Goal: Information Seeking & Learning: Learn about a topic

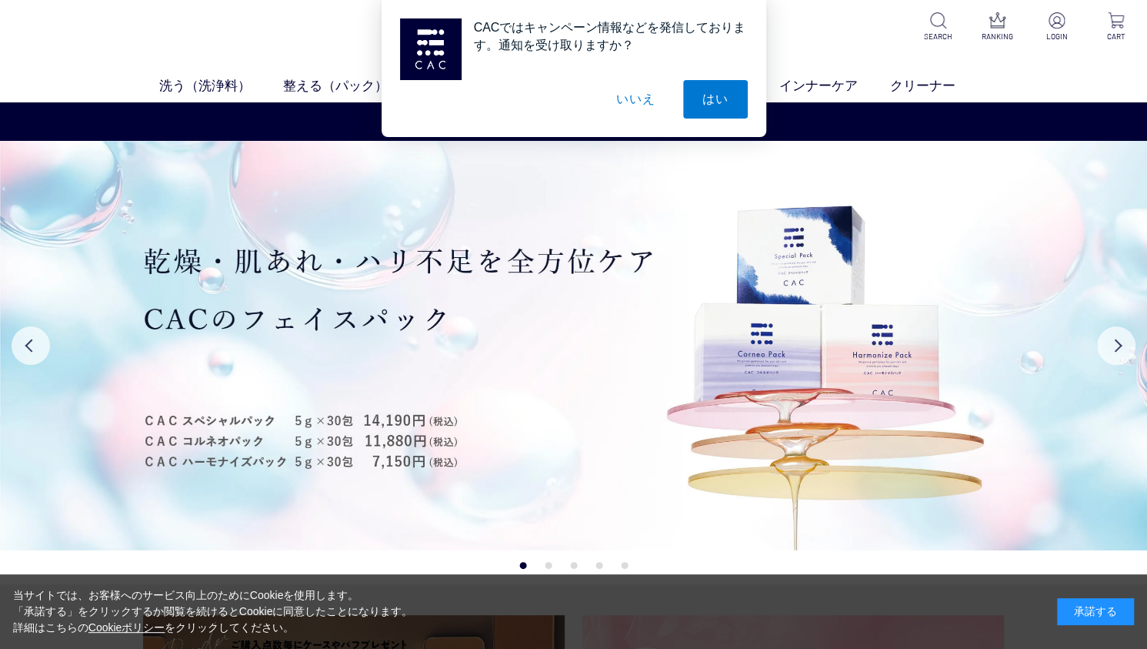
click at [637, 96] on button "いいえ" at bounding box center [635, 99] width 77 height 38
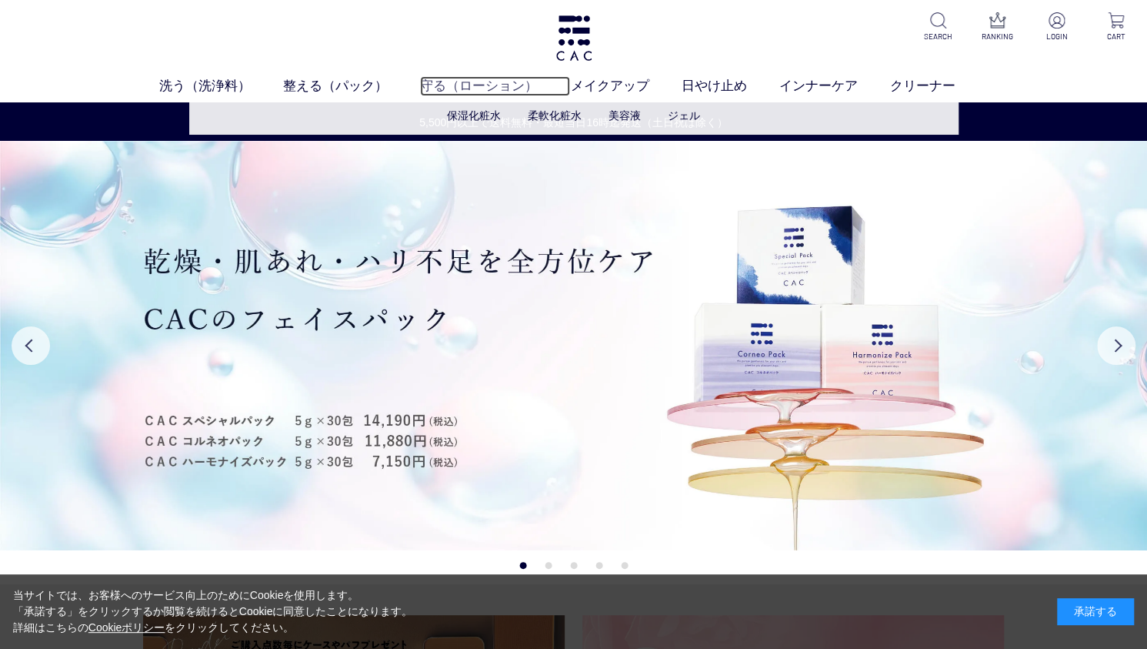
click at [459, 82] on link "守る（ローション）" at bounding box center [495, 85] width 150 height 19
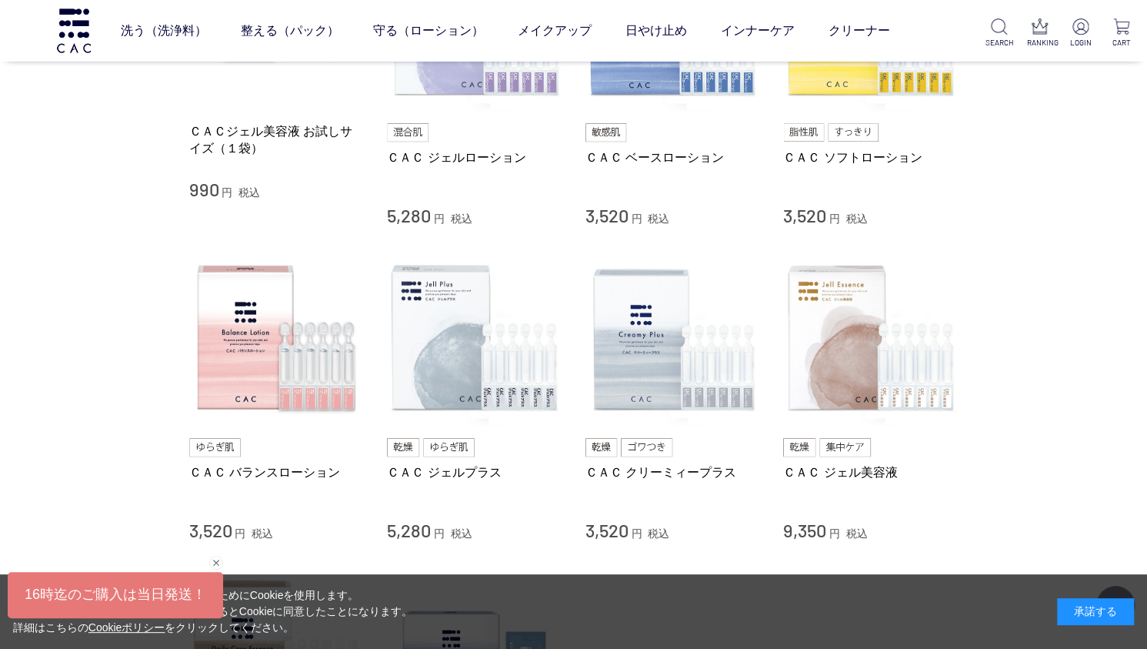
scroll to position [222, 0]
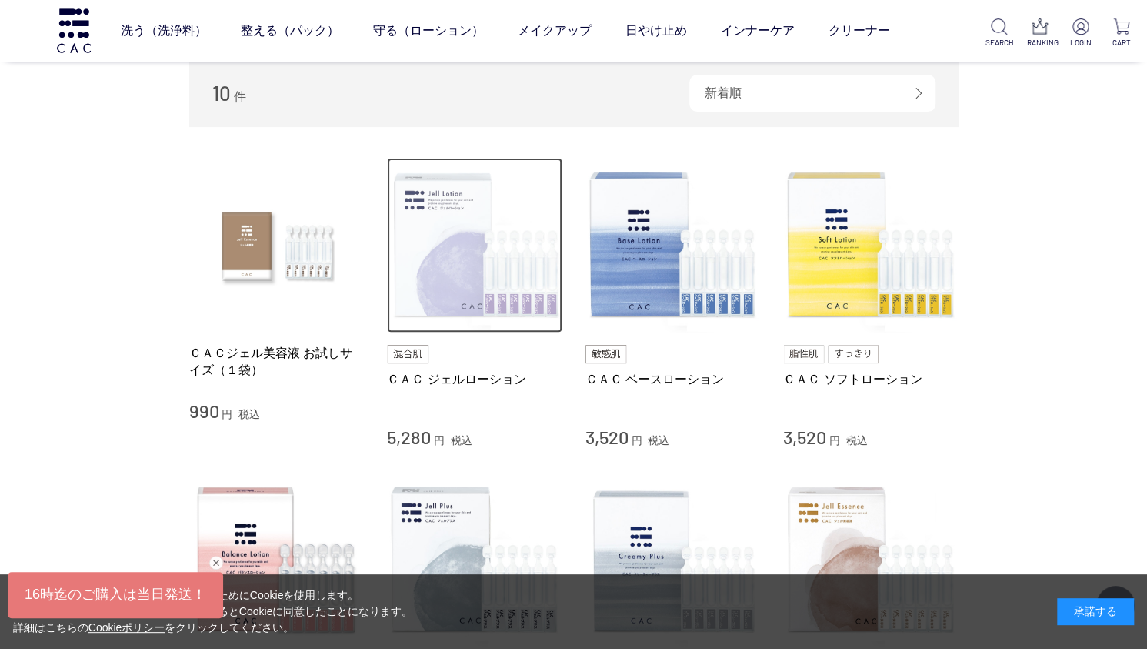
click at [459, 272] on img at bounding box center [474, 245] width 175 height 175
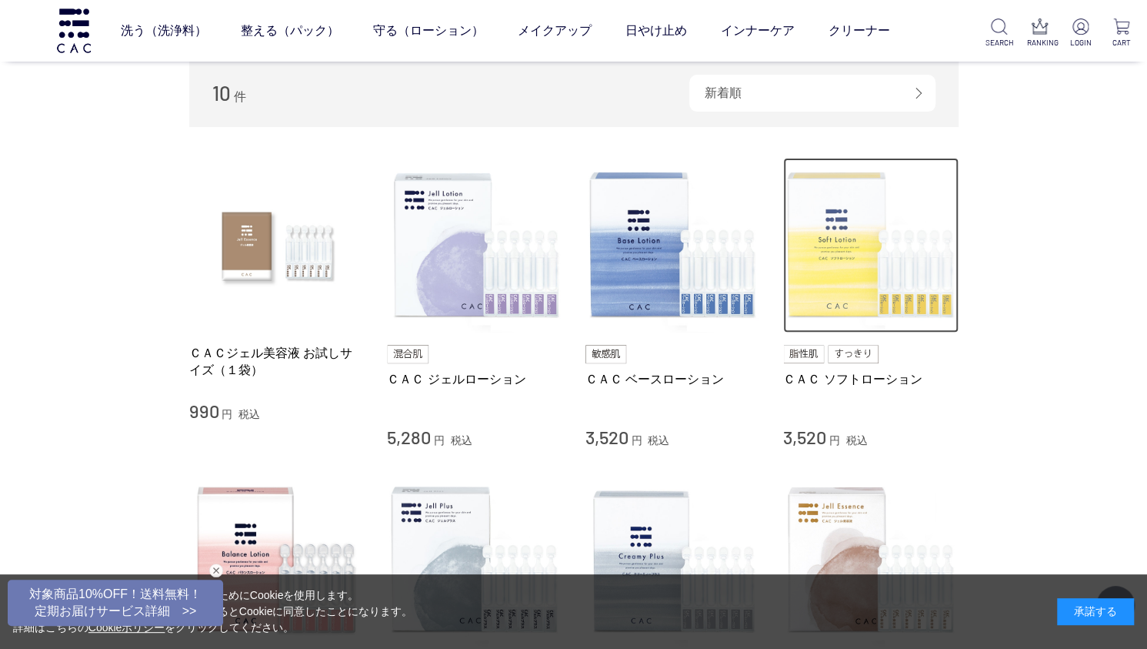
click at [840, 258] on img at bounding box center [870, 245] width 175 height 175
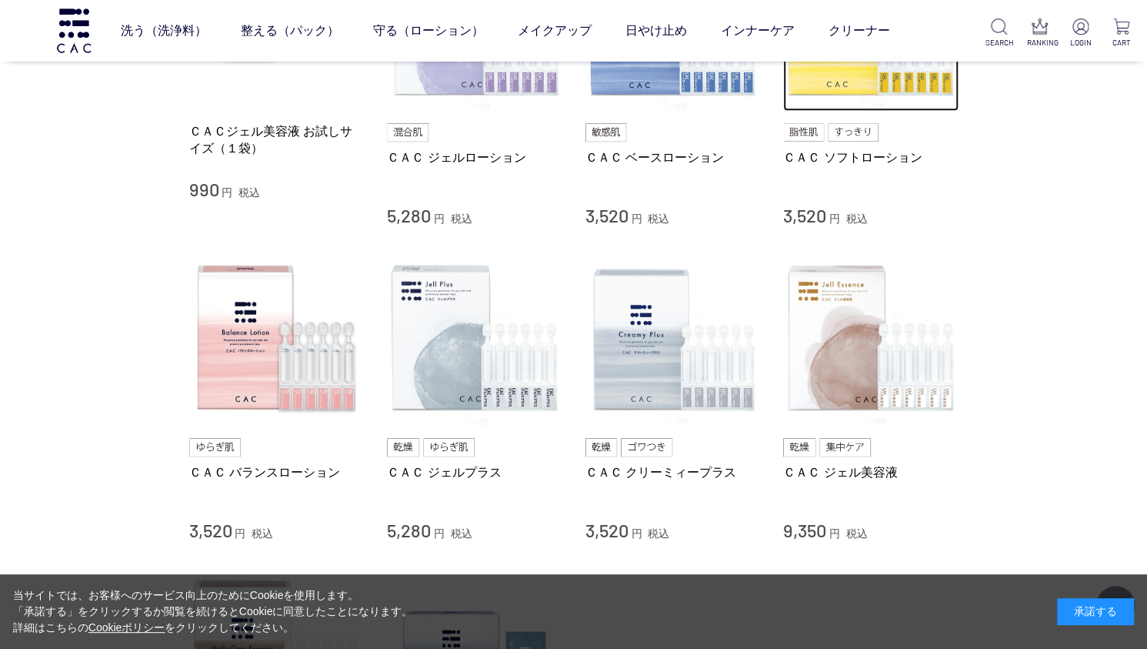
scroll to position [665, 0]
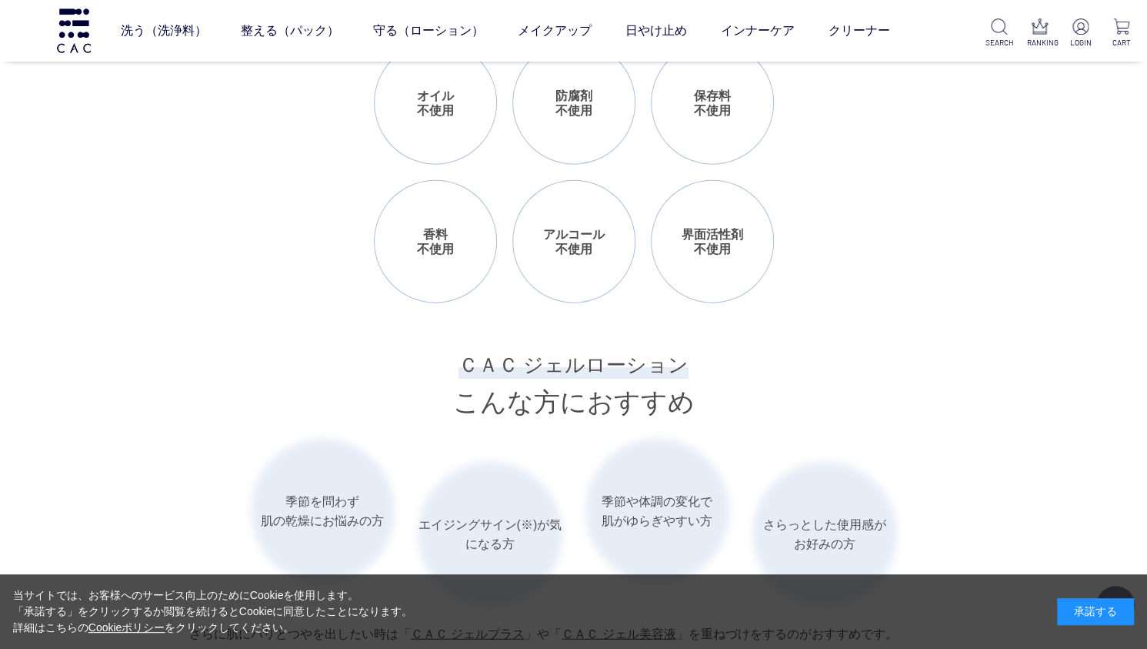
scroll to position [2216, 0]
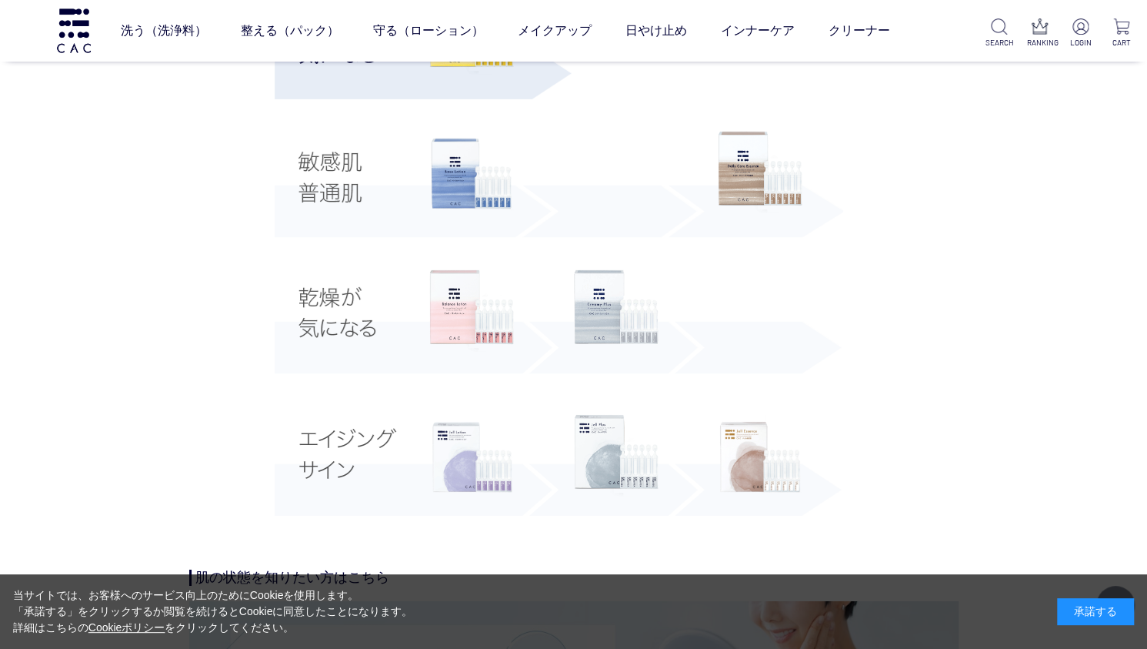
scroll to position [3102, 0]
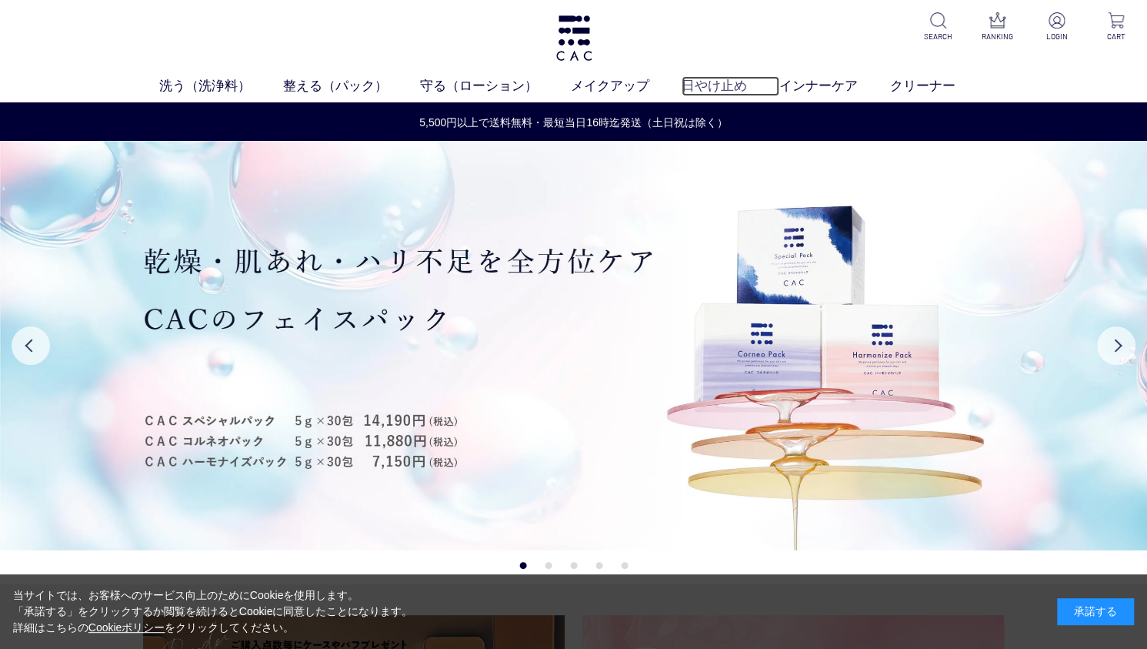
click at [713, 81] on link "日やけ止め" at bounding box center [731, 85] width 98 height 19
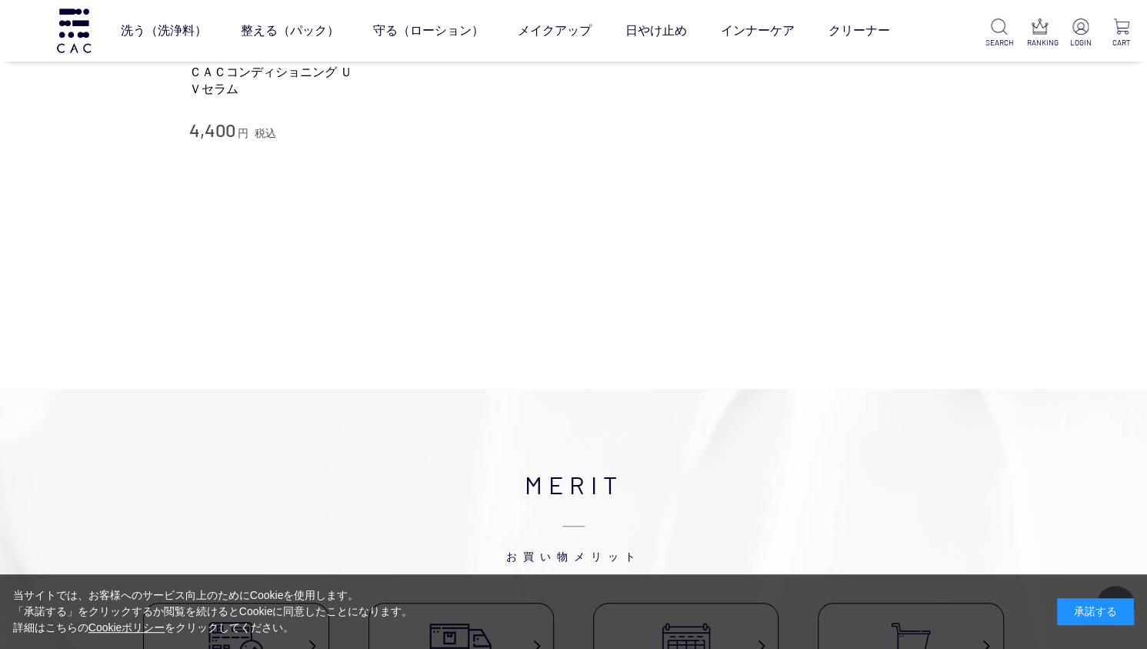
scroll to position [222, 0]
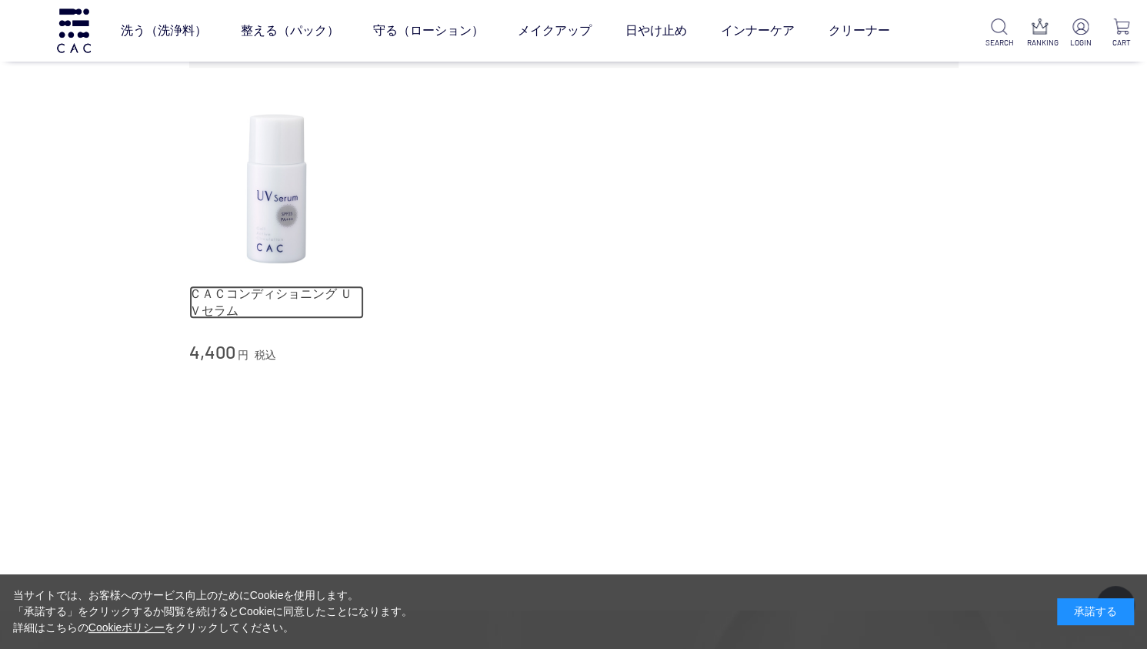
click at [285, 295] on link "ＣＡＣコンディショニング ＵＶセラム" at bounding box center [276, 301] width 175 height 33
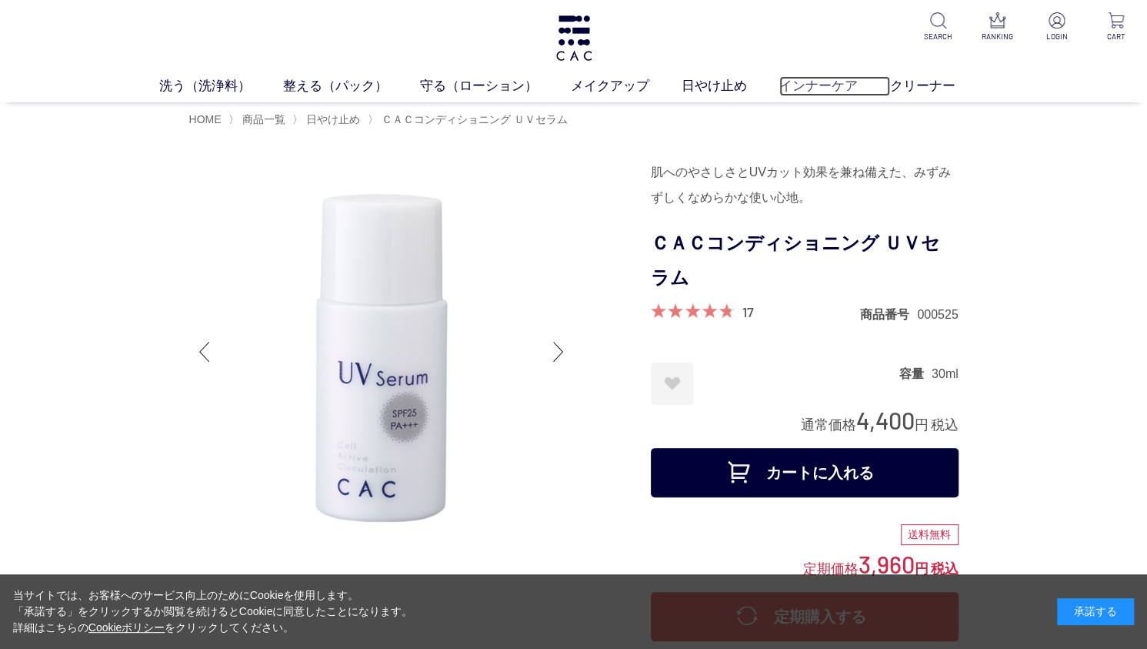
click at [810, 88] on link "インナーケア" at bounding box center [834, 85] width 111 height 19
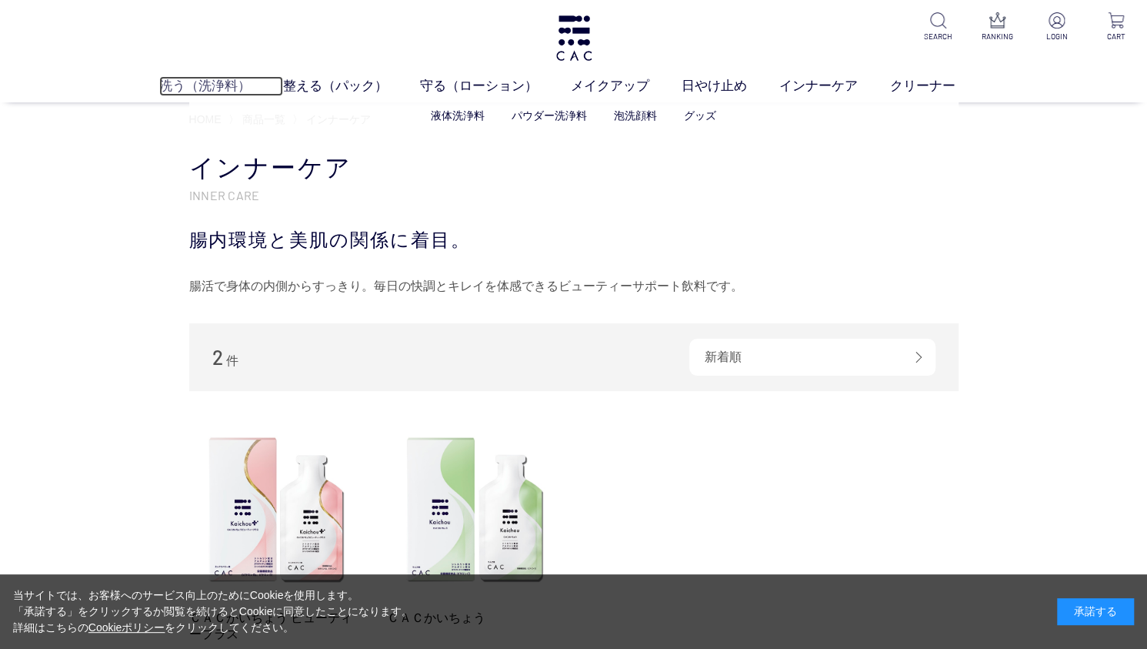
click at [192, 84] on link "洗う（洗浄料）" at bounding box center [221, 85] width 124 height 19
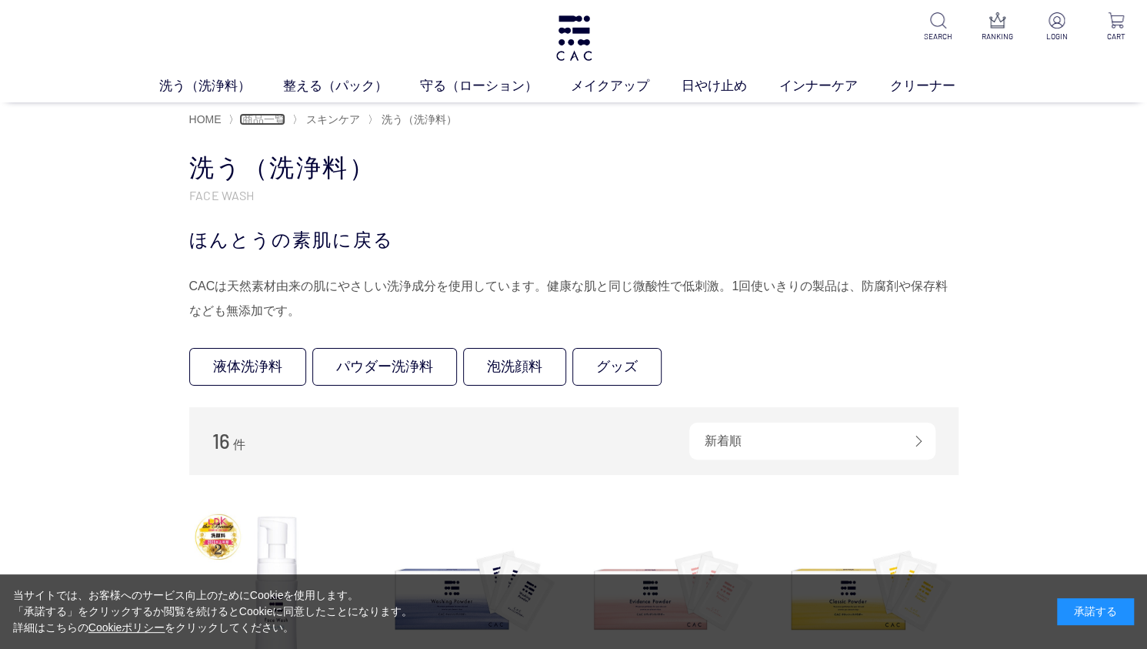
click at [262, 118] on span "商品一覧" at bounding box center [263, 119] width 43 height 12
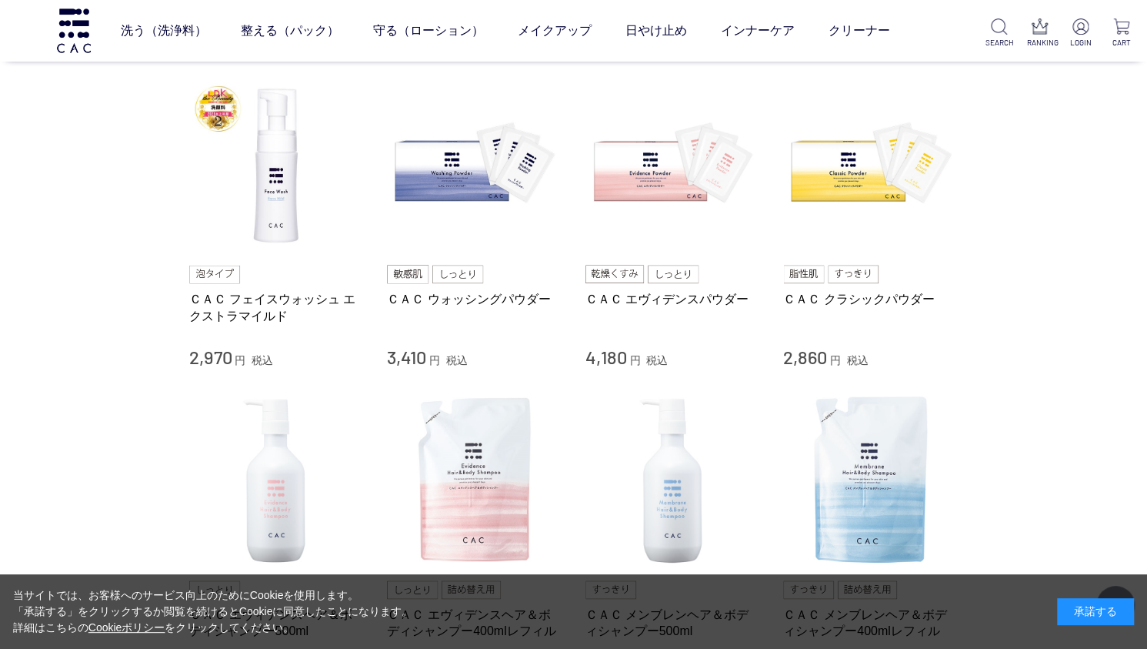
scroll to position [1108, 0]
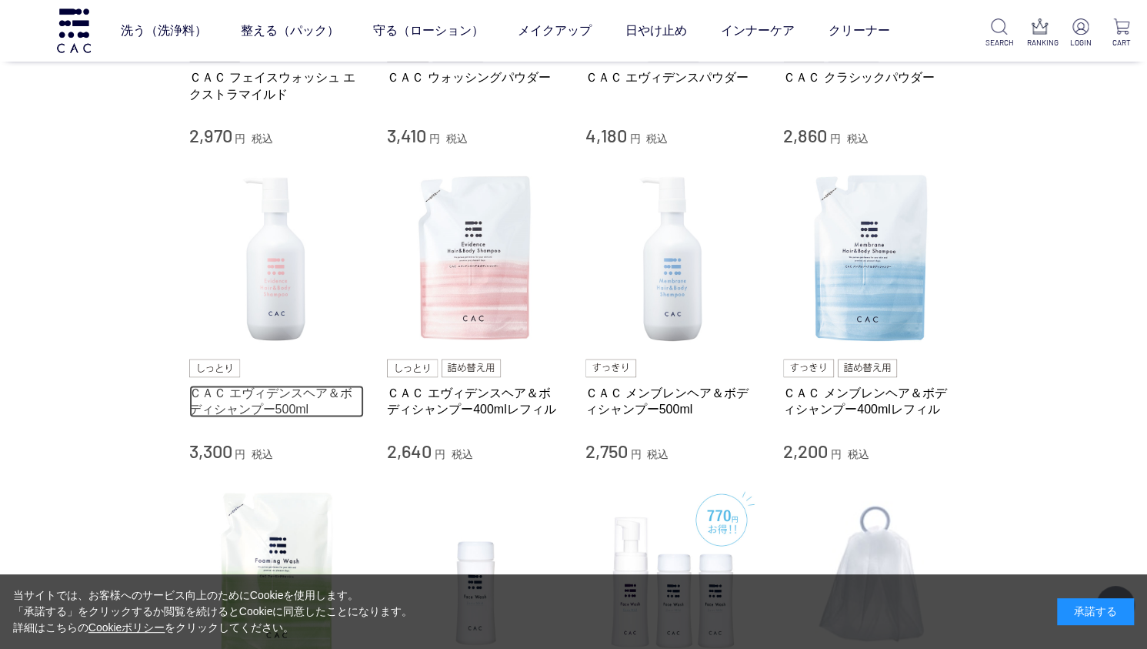
click at [270, 388] on link "ＣＡＣ エヴィデンスヘア＆ボディシャンプー500ml" at bounding box center [276, 401] width 175 height 33
click at [632, 391] on link "ＣＡＣ メンブレンヘア＆ボディシャンプー500ml" at bounding box center [673, 401] width 175 height 33
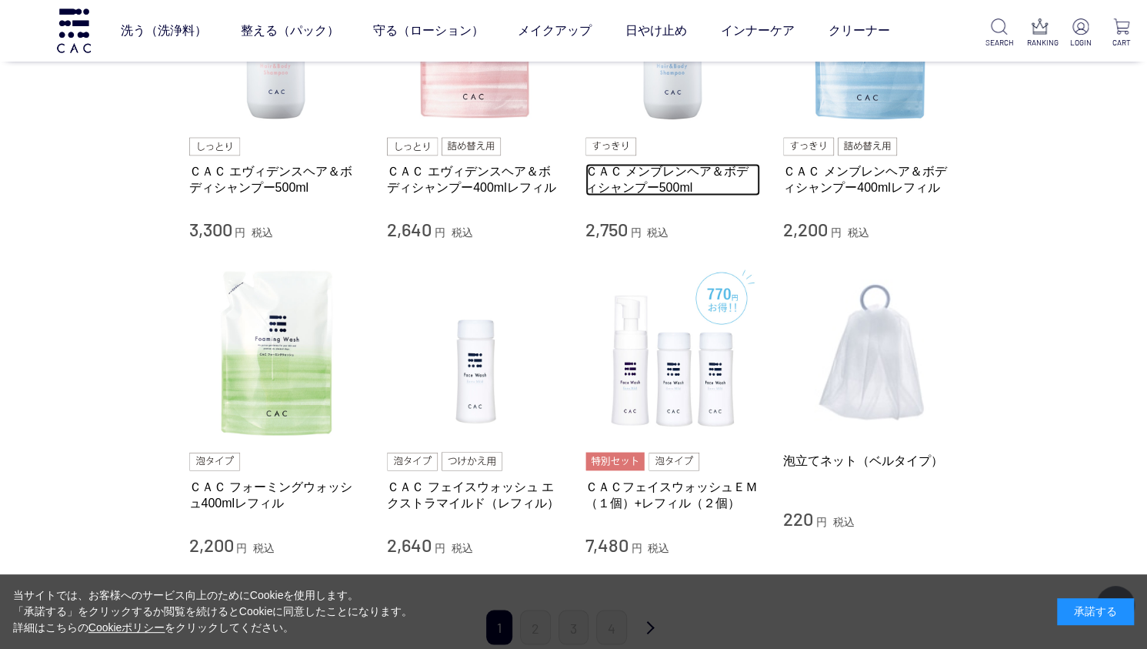
scroll to position [1773, 0]
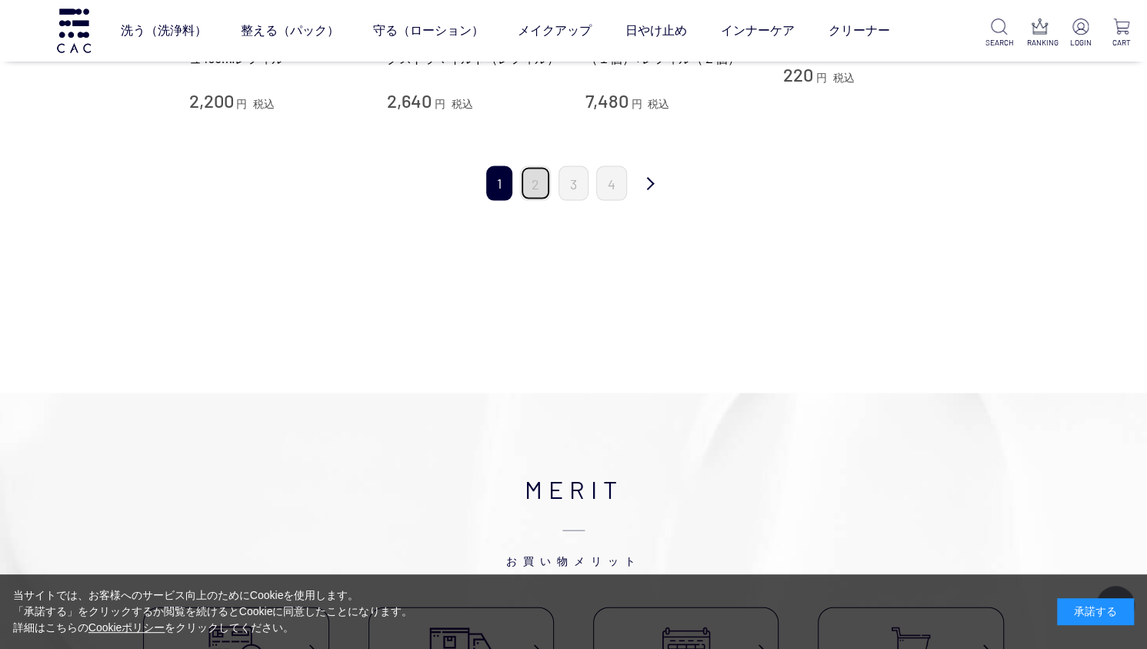
click at [529, 183] on link "2" at bounding box center [535, 183] width 31 height 35
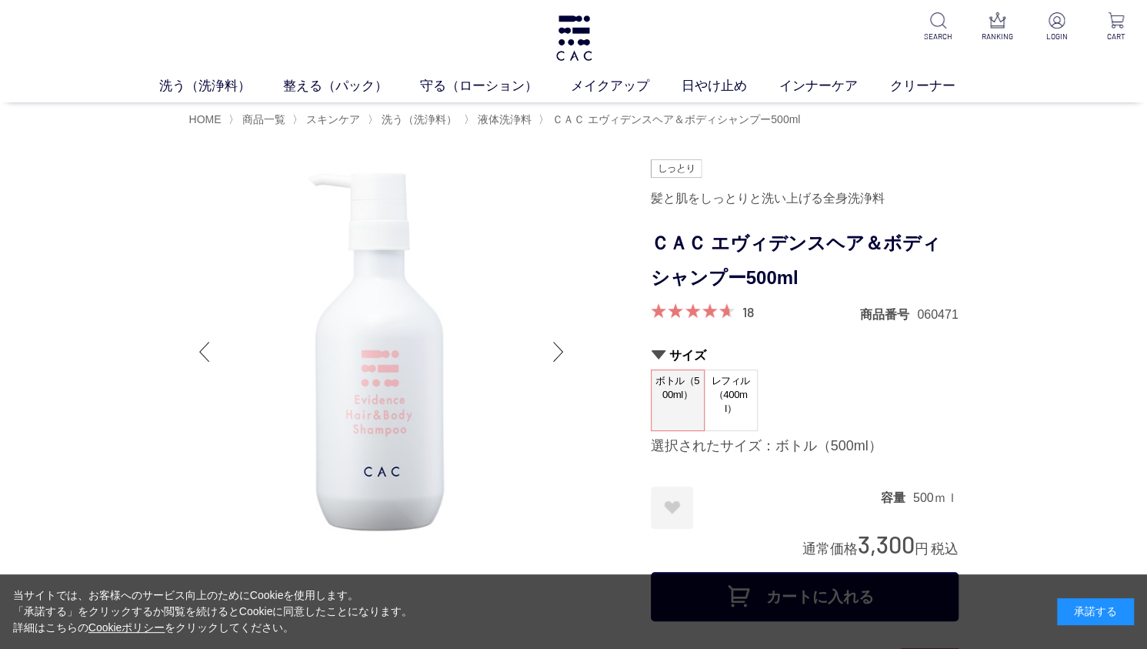
click at [727, 401] on span "レフィル（400ml）" at bounding box center [731, 394] width 52 height 48
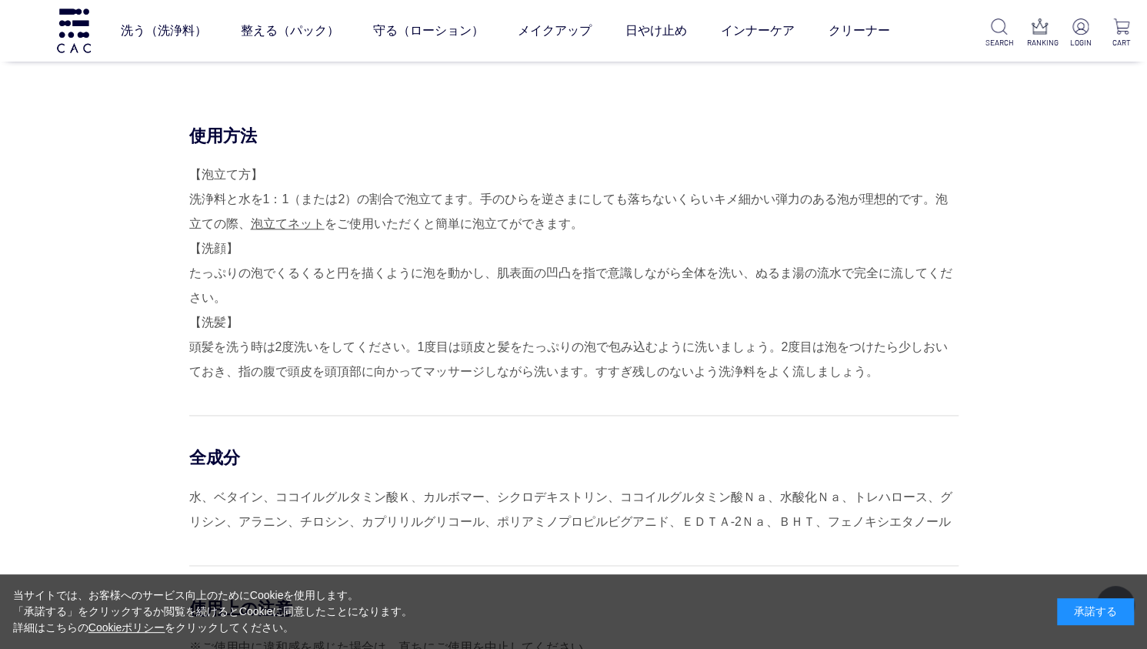
scroll to position [1330, 0]
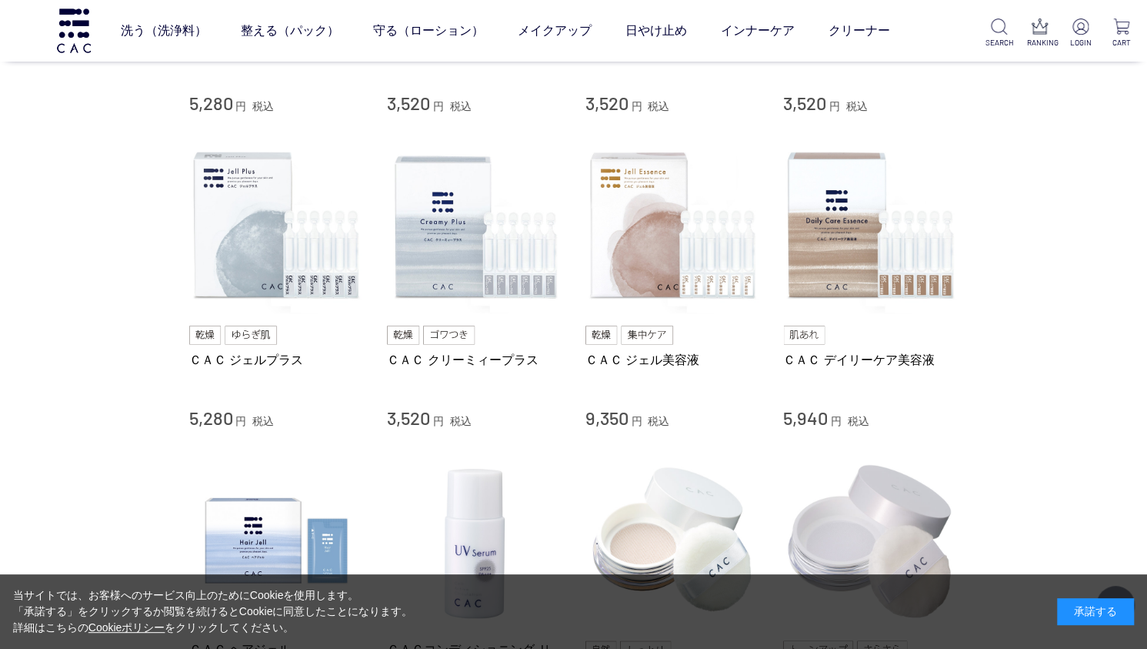
scroll to position [1551, 0]
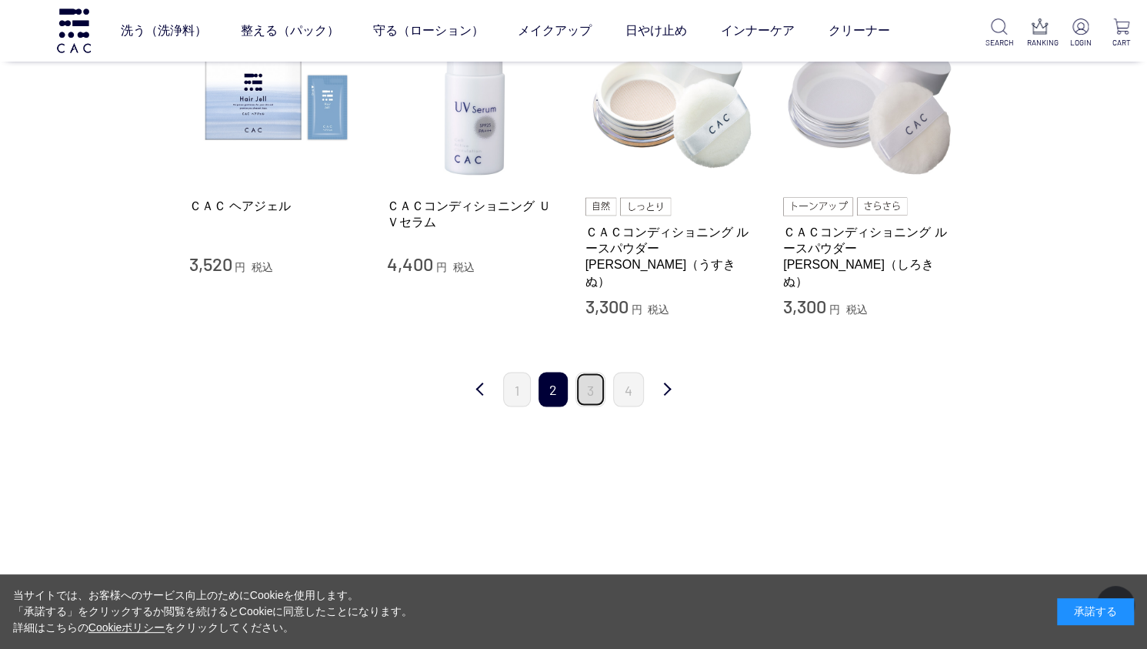
click at [593, 372] on link "3" at bounding box center [591, 389] width 30 height 35
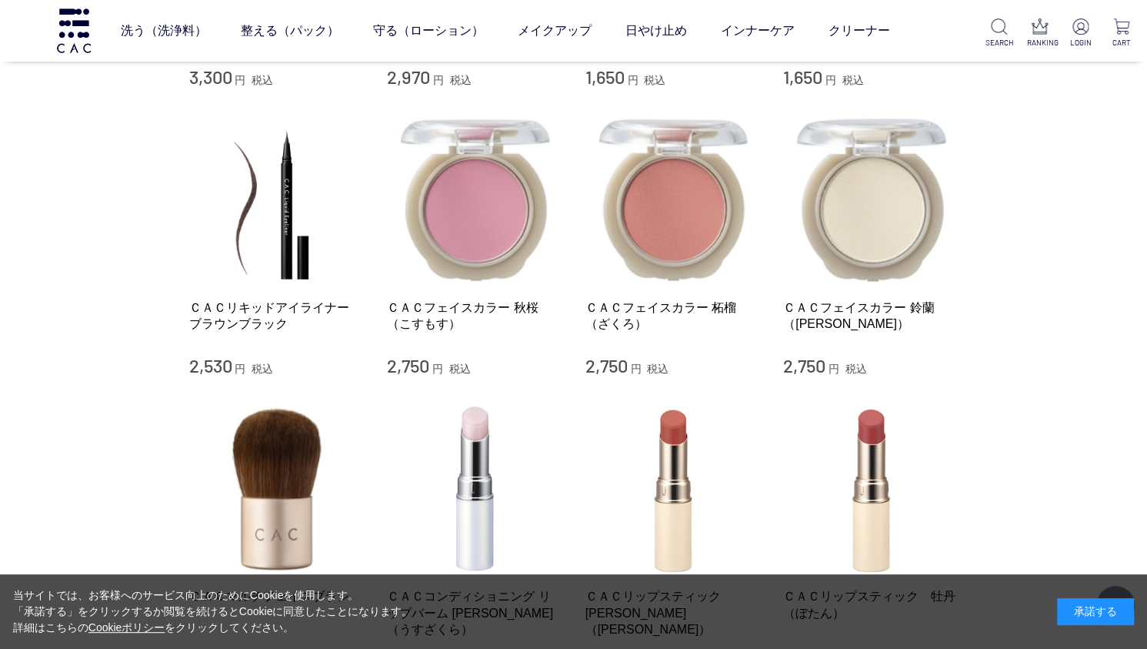
scroll to position [1330, 0]
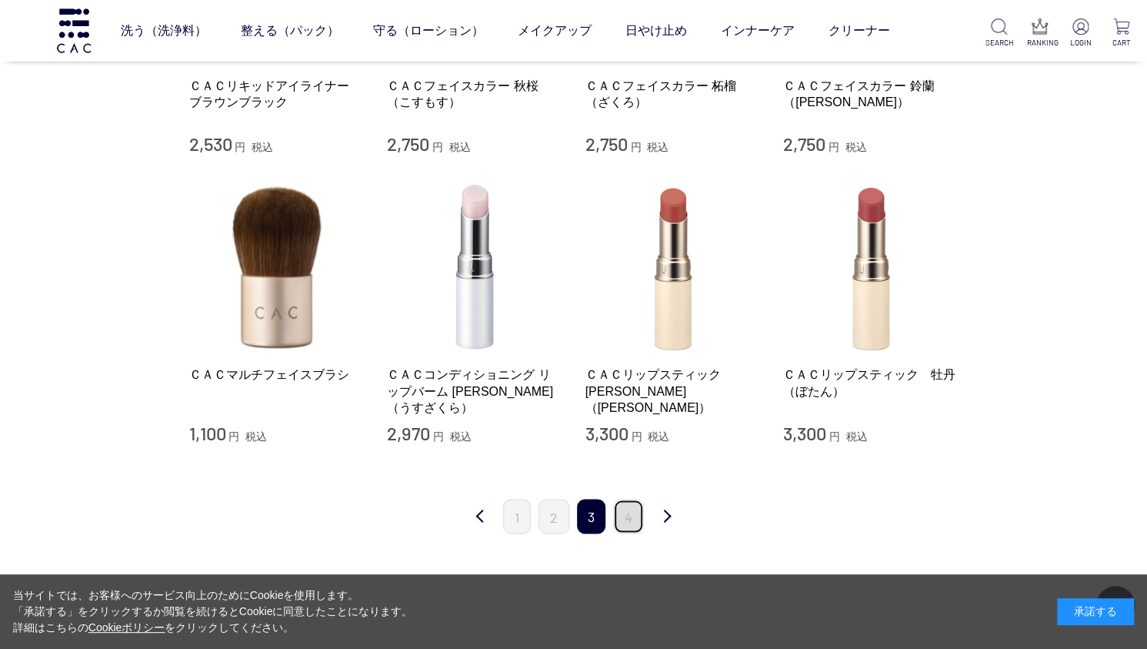
click at [632, 518] on link "4" at bounding box center [628, 516] width 31 height 35
